Goal: Obtain resource: Obtain resource

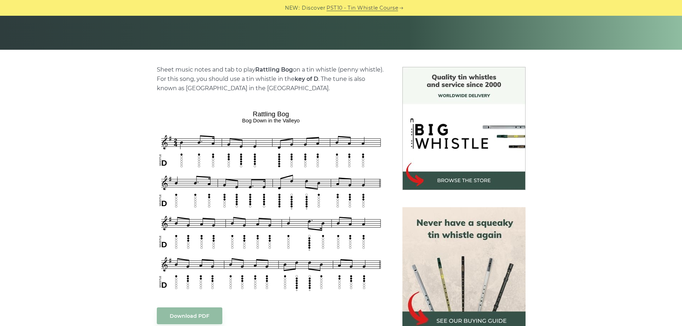
scroll to position [179, 0]
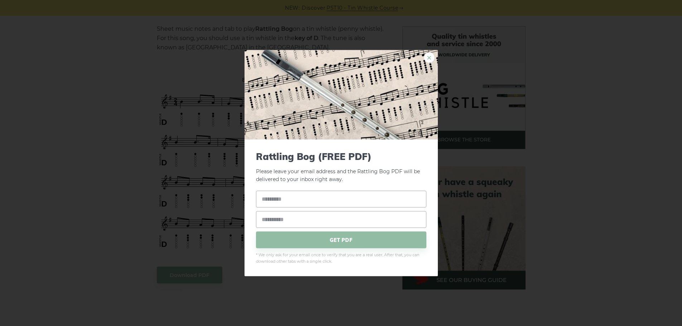
click at [430, 55] on link "×" at bounding box center [429, 57] width 11 height 11
click at [427, 57] on link "×" at bounding box center [429, 57] width 11 height 11
drag, startPoint x: 368, startPoint y: 252, endPoint x: 307, endPoint y: 204, distance: 78.0
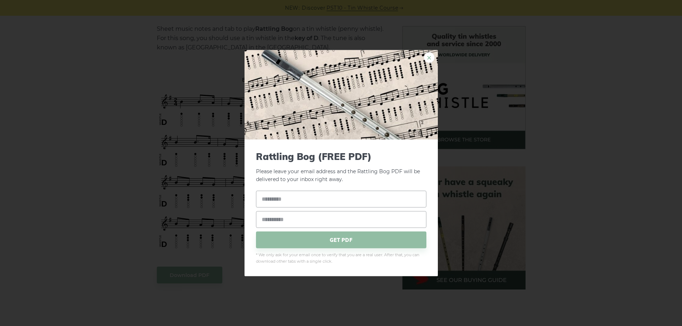
click at [433, 56] on link "×" at bounding box center [429, 57] width 11 height 11
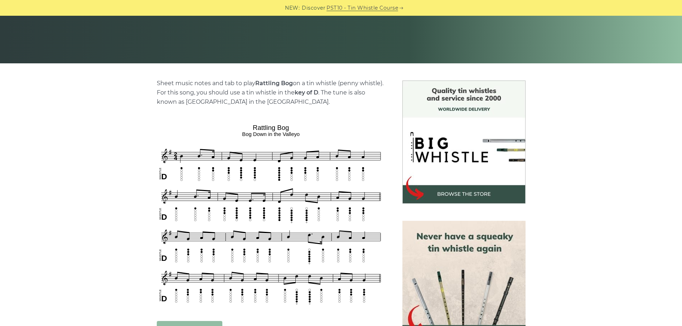
scroll to position [215, 0]
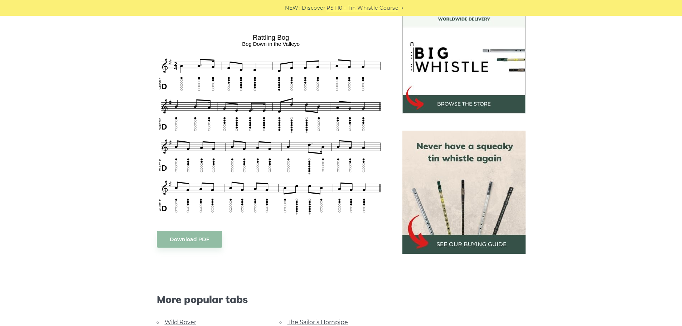
drag, startPoint x: 156, startPoint y: 39, endPoint x: 300, endPoint y: 186, distance: 206.0
click at [300, 186] on div "Sheet music notes and tab to play Rattling Bog on a tin whistle (penny whistle)…" at bounding box center [271, 237] width 246 height 495
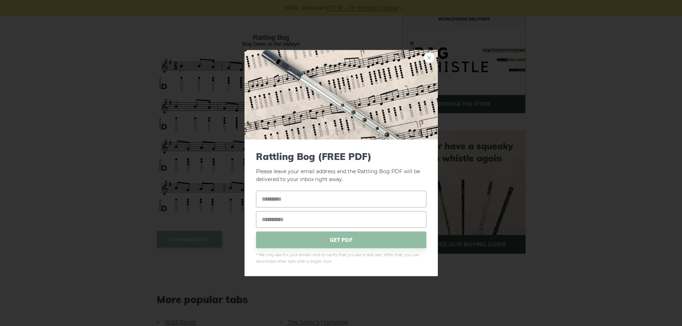
click at [427, 57] on link "×" at bounding box center [429, 57] width 11 height 11
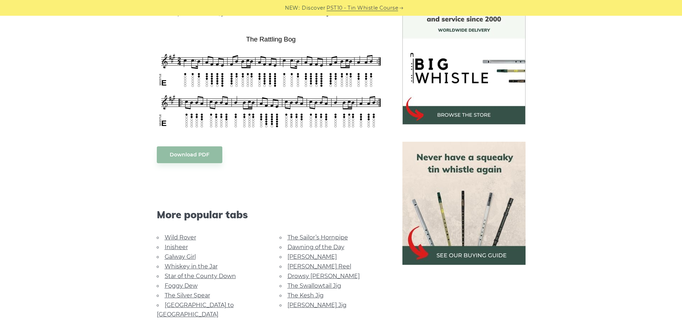
scroll to position [215, 0]
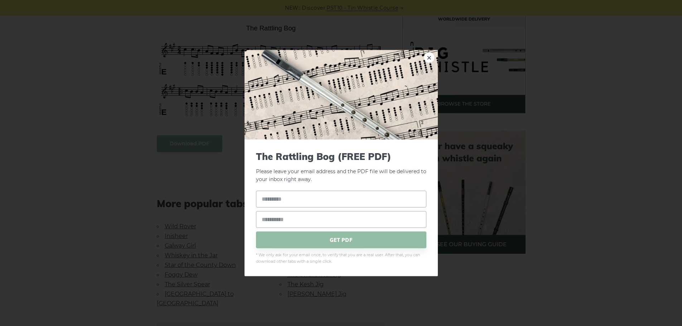
click at [196, 146] on body "NEW: Discover PST10 - Tin Whistle Course Lessons Fingering Charts Tabs & Notes …" at bounding box center [341, 295] width 682 height 1021
click at [428, 60] on link "×" at bounding box center [429, 57] width 11 height 11
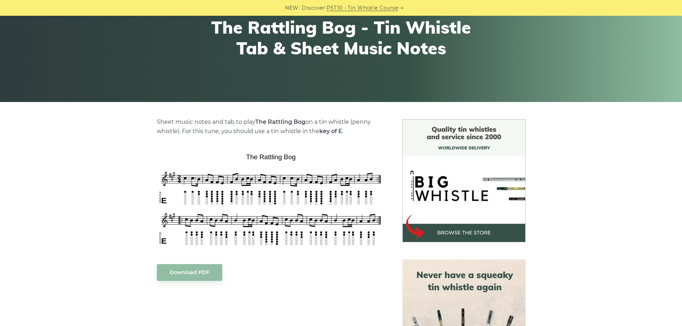
scroll to position [72, 0]
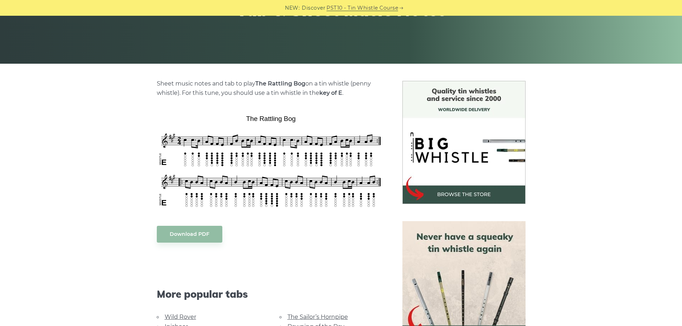
scroll to position [215, 0]
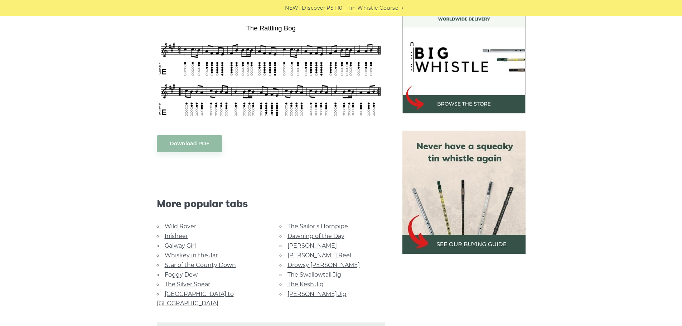
drag, startPoint x: 150, startPoint y: 31, endPoint x: 346, endPoint y: 111, distance: 212.7
click at [346, 111] on div "Sheet music notes and tab to play The Rattling Bog on a tin whistle (penny whis…" at bounding box center [271, 189] width 246 height 399
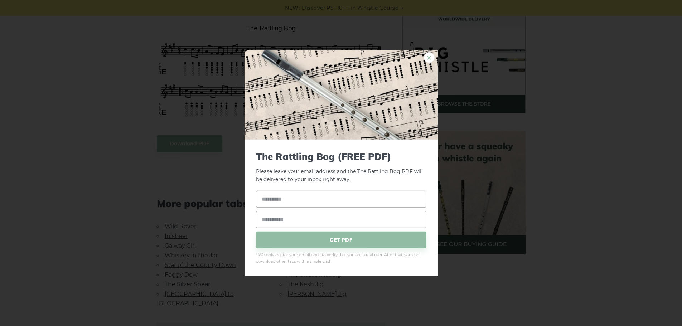
drag, startPoint x: 325, startPoint y: 84, endPoint x: 430, endPoint y: 57, distance: 108.3
click at [430, 57] on link "×" at bounding box center [429, 57] width 11 height 11
drag, startPoint x: 305, startPoint y: 74, endPoint x: 212, endPoint y: 69, distance: 93.5
drag, startPoint x: 212, startPoint y: 69, endPoint x: 430, endPoint y: 55, distance: 218.5
click at [430, 55] on link "×" at bounding box center [429, 57] width 11 height 11
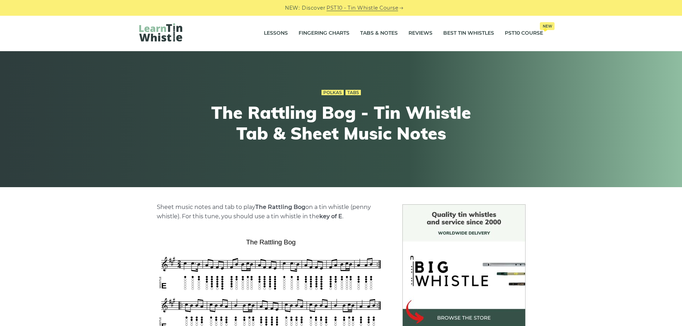
scroll to position [0, 0]
